Goal: Information Seeking & Learning: Learn about a topic

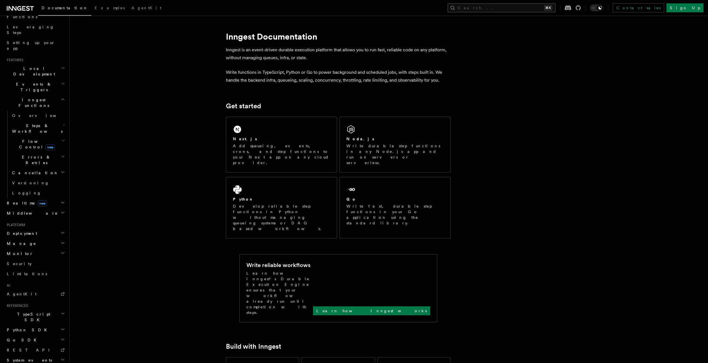
click at [519, 10] on button "Search... ⌘K" at bounding box center [501, 7] width 108 height 9
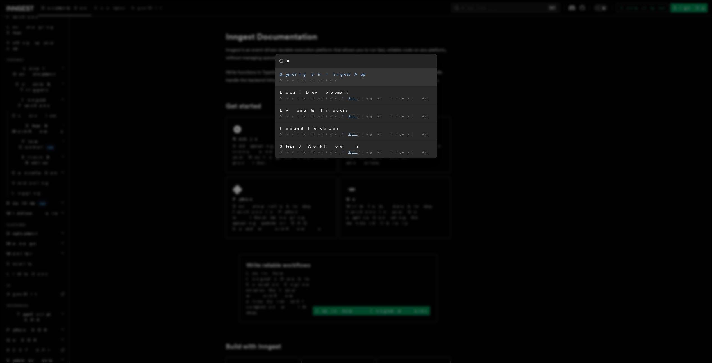
type input "*"
type input "********"
click at [284, 76] on mark "Examples" at bounding box center [295, 74] width 30 height 4
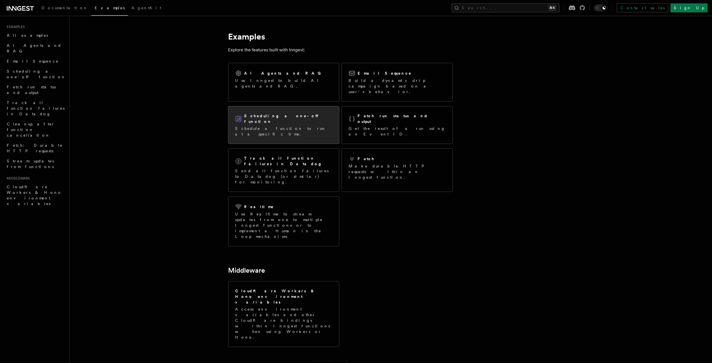
click at [252, 126] on p "Schedule a function to run at a specific time." at bounding box center [283, 131] width 97 height 11
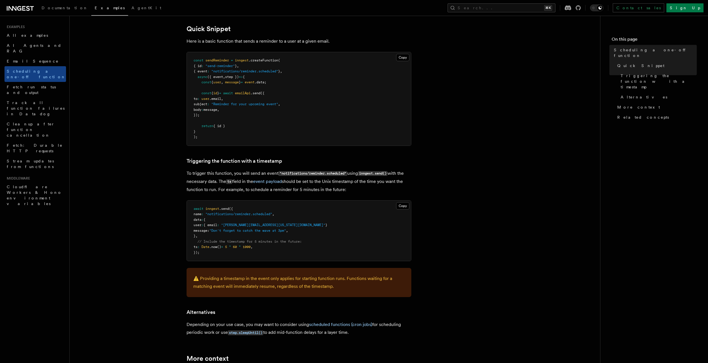
scroll to position [107, 0]
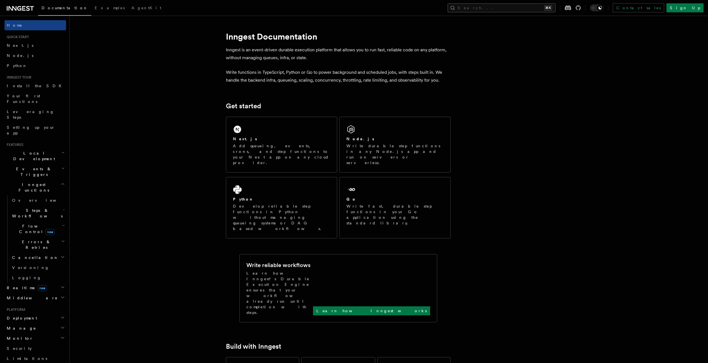
click at [539, 9] on button "Search... ⌘K" at bounding box center [501, 7] width 108 height 9
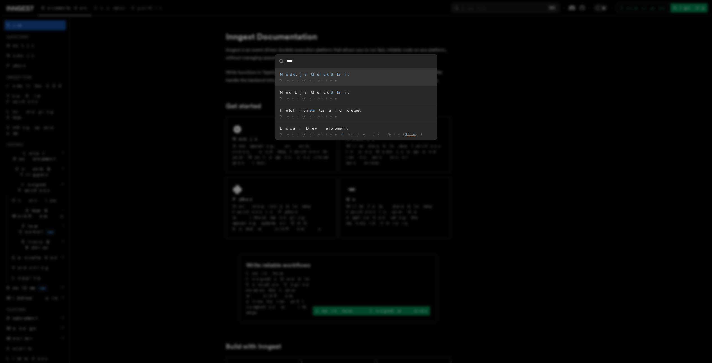
type input "*****"
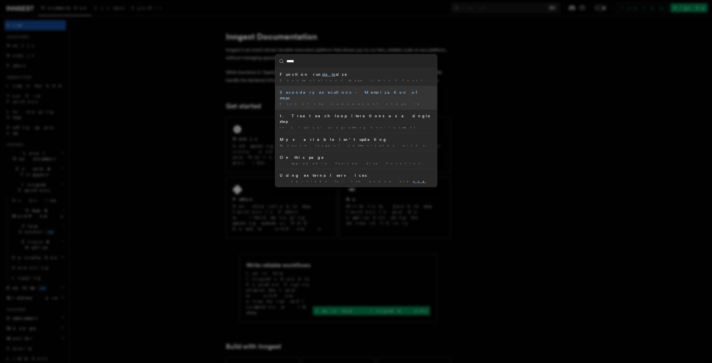
click at [401, 95] on div "Secondary executions - Memoization of steps" at bounding box center [356, 95] width 153 height 11
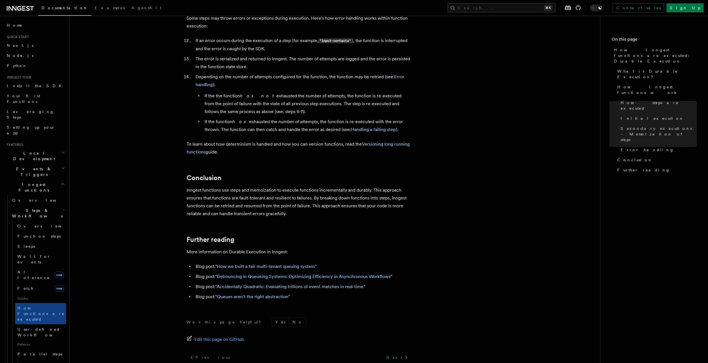
scroll to position [966, 0]
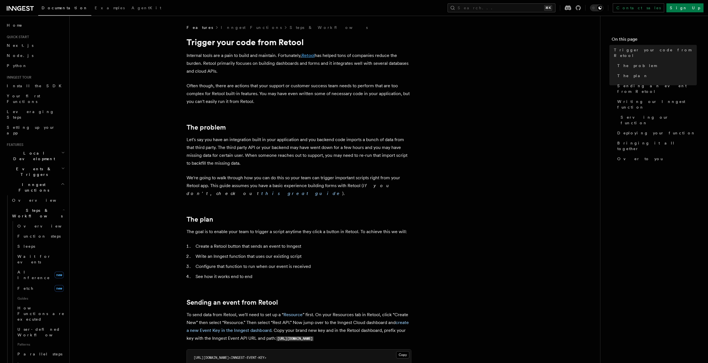
click at [310, 55] on link "Retool" at bounding box center [307, 55] width 13 height 5
